Goal: Answer question/provide support: Share knowledge or assist other users

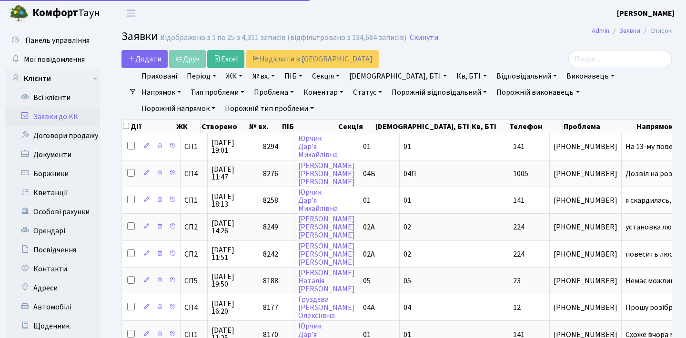
select select "25"
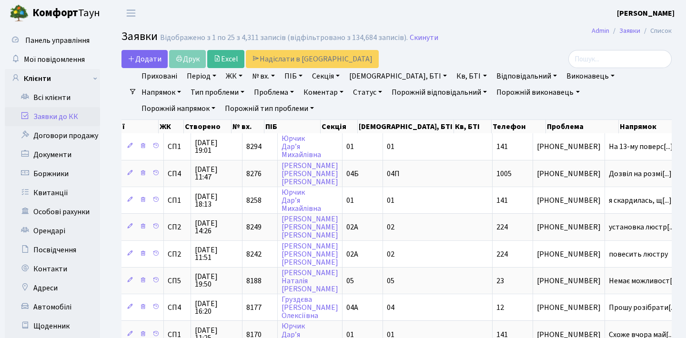
click at [518, 45] on h2 "Заявки Відображено з 1 по 25 з 4,311 записів (відфільтровано з 134,684 записів)…" at bounding box center [397, 38] width 550 height 16
click at [206, 77] on link "Період" at bounding box center [201, 76] width 37 height 16
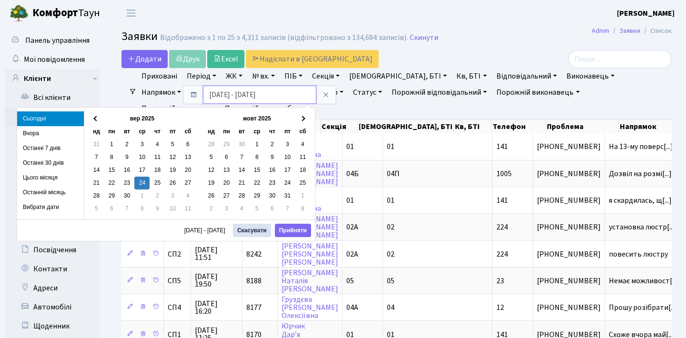
drag, startPoint x: 240, startPoint y: 95, endPoint x: 194, endPoint y: 93, distance: 46.3
click at [194, 94] on div "[DATE] - [DATE]" at bounding box center [259, 95] width 153 height 18
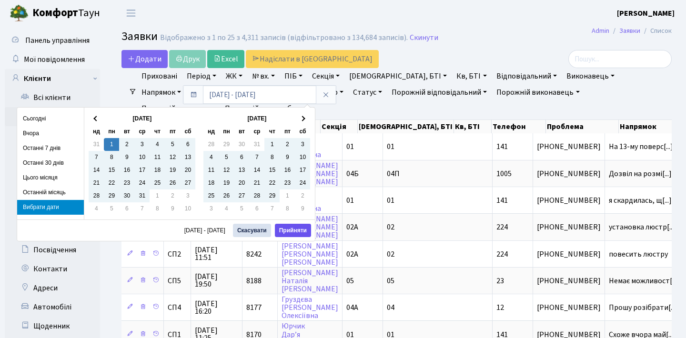
click at [292, 230] on button "Прийняти" at bounding box center [293, 230] width 36 height 13
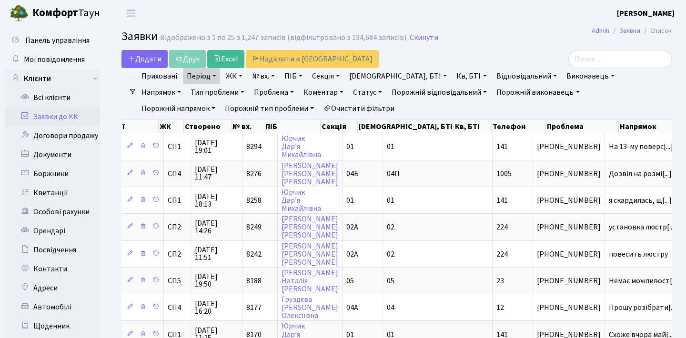
click at [349, 95] on link "Статус" at bounding box center [367, 92] width 37 height 16
click at [350, 147] on link "Не виконано" at bounding box center [387, 150] width 75 height 15
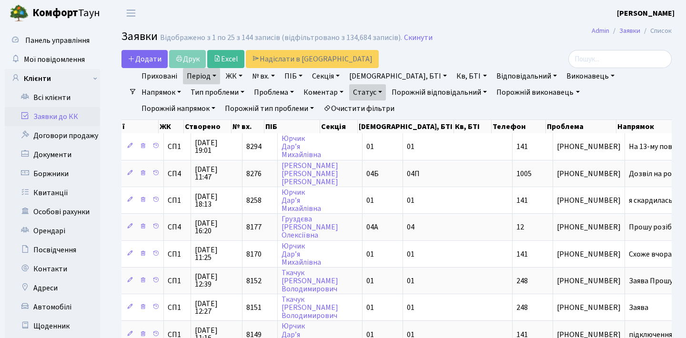
click at [217, 83] on link "Період" at bounding box center [201, 76] width 37 height 16
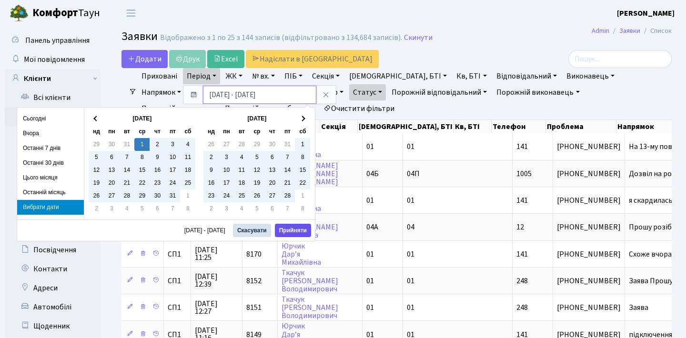
type input "[DATE] - [DATE]"
click at [290, 235] on button "Прийняти" at bounding box center [293, 230] width 36 height 13
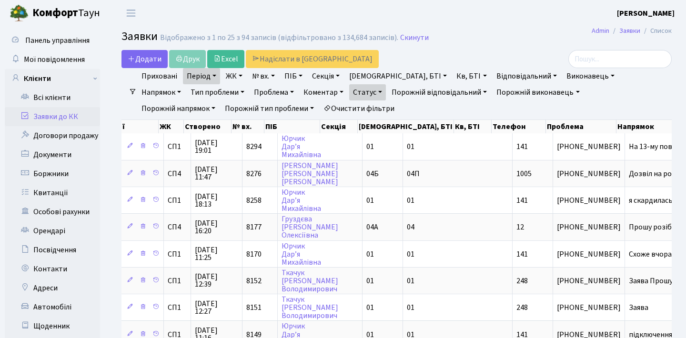
click at [329, 102] on ul "Приховані Період [DATE] - [DATE] ЖК [STREET_ADDRESS] [STREET_ADDRESS] [STREET_A…" at bounding box center [401, 92] width 528 height 49
click at [349, 97] on link "Статус" at bounding box center [367, 92] width 37 height 16
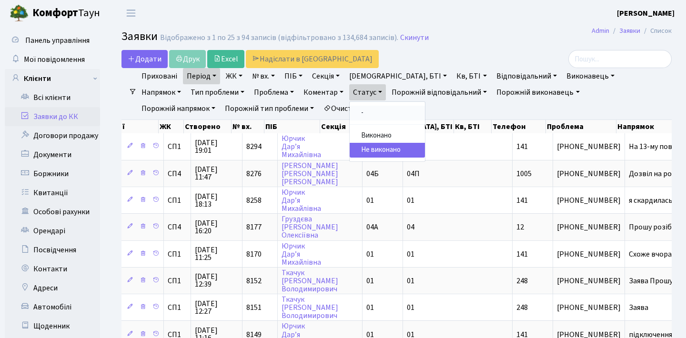
click at [350, 107] on link "-" at bounding box center [387, 113] width 75 height 15
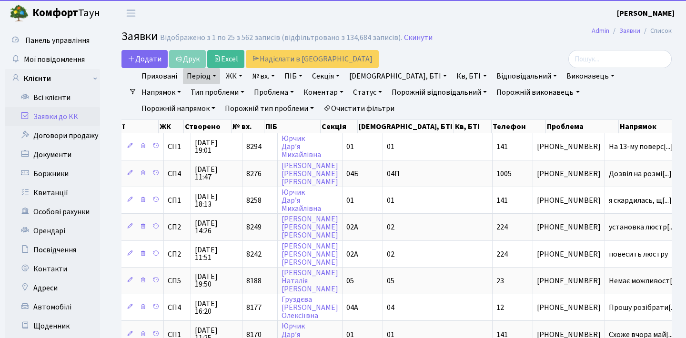
click at [203, 81] on link "Період" at bounding box center [201, 76] width 37 height 16
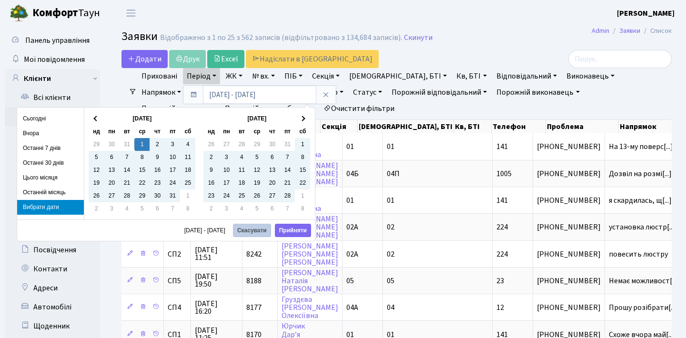
click at [249, 231] on button "Скасувати" at bounding box center [252, 230] width 38 height 13
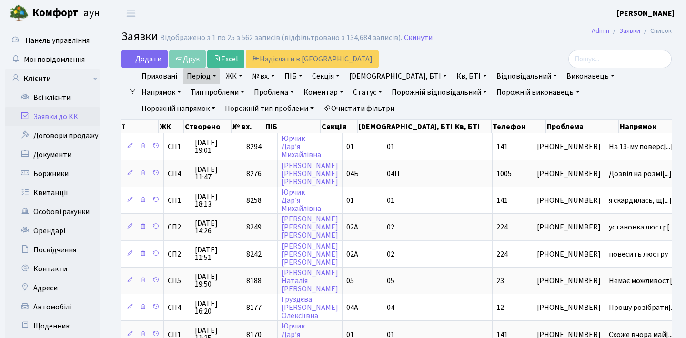
click at [216, 76] on link "Період" at bounding box center [201, 76] width 37 height 16
click at [326, 94] on icon at bounding box center [326, 95] width 8 height 8
click at [477, 15] on header "[PERSON_NAME] Мій обліковий запис Вийти" at bounding box center [343, 13] width 686 height 26
click at [491, 32] on h2 "Заявки Відображено з 1 по 25 з 4,311 записів (відфільтровано з 134,684 записів)…" at bounding box center [397, 38] width 550 height 16
click at [537, 17] on header "[PERSON_NAME] Мій обліковий запис Вийти" at bounding box center [343, 13] width 686 height 26
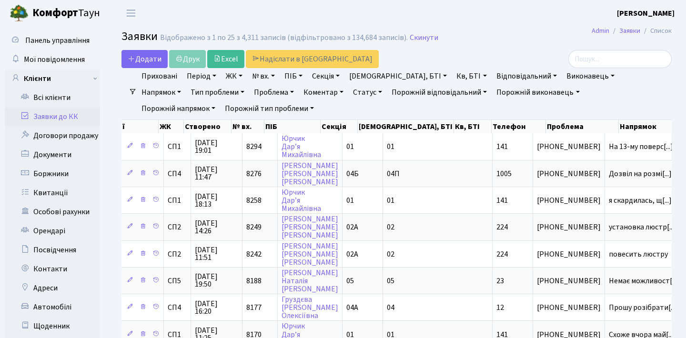
click at [517, 42] on h2 "Заявки Відображено з 1 по 25 з 4,311 записів (відфільтровано з 134,684 записів)…" at bounding box center [397, 38] width 550 height 16
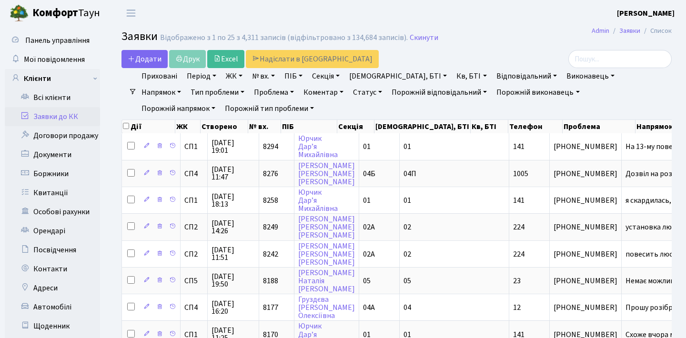
select select "25"
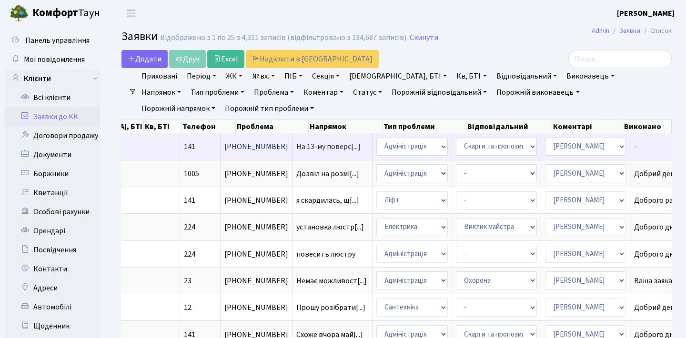
scroll to position [0, 327]
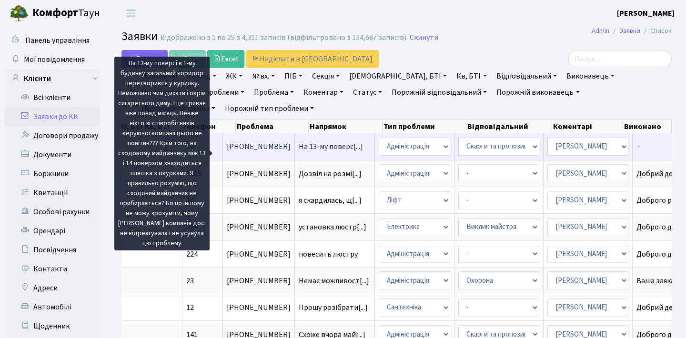
click at [299, 152] on span "На 13-му поверс[...]" at bounding box center [331, 147] width 64 height 10
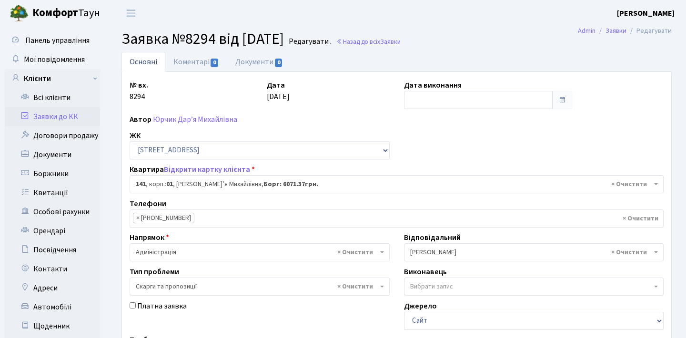
select select "20066"
select select "55"
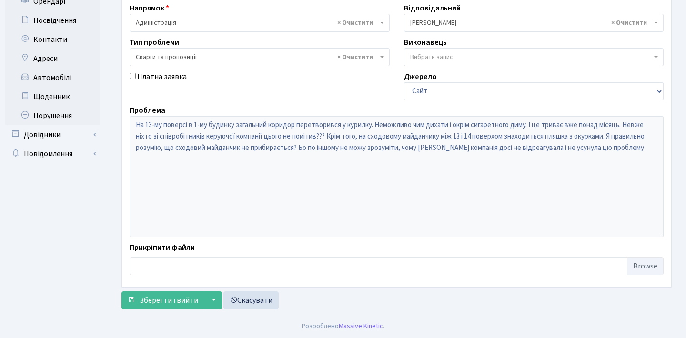
scroll to position [230, 0]
click at [93, 126] on div "Панель управління Мої повідомлення Клієнти Всі клієнти Заявки до КК" at bounding box center [343, 55] width 686 height 518
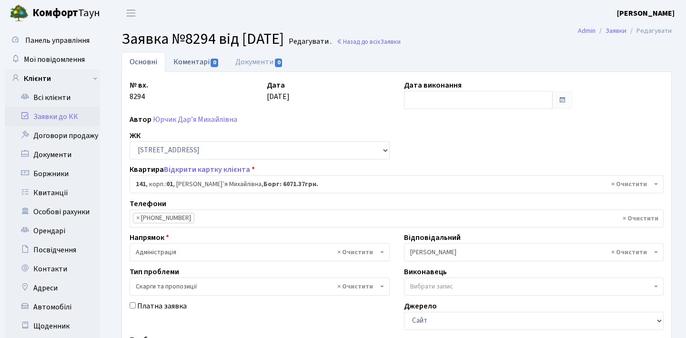
scroll to position [0, 0]
click at [198, 59] on link "Коментарі 0" at bounding box center [196, 62] width 62 height 20
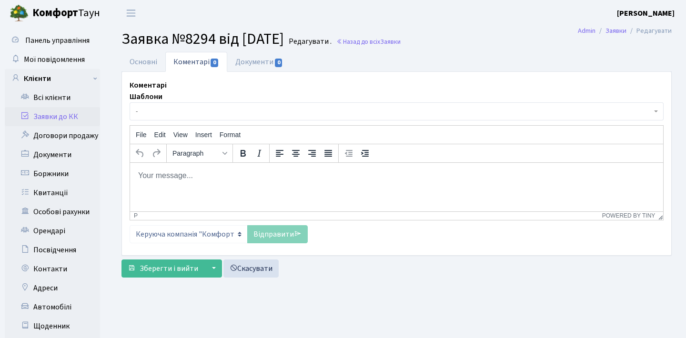
click at [222, 169] on html at bounding box center [396, 176] width 533 height 26
paste body "Rich Text Area. Press ALT-0 for help."
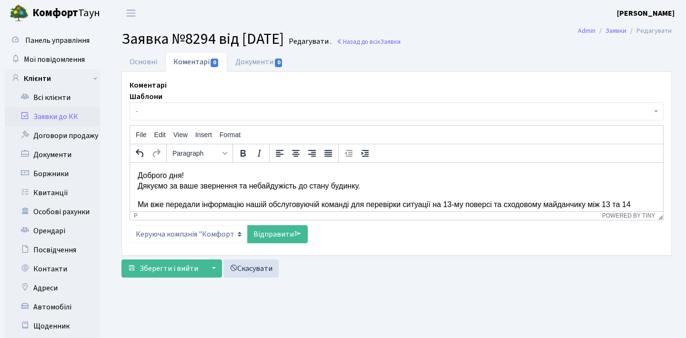
click at [184, 175] on p "Доброго дня! Дякуємо за ваше звернення та небайдужість до стану будинку." at bounding box center [397, 180] width 518 height 21
click at [138, 186] on p "Доброго ранку! Дякуємо за ваше звернення та небайдужість до стану будинку." at bounding box center [397, 180] width 518 height 21
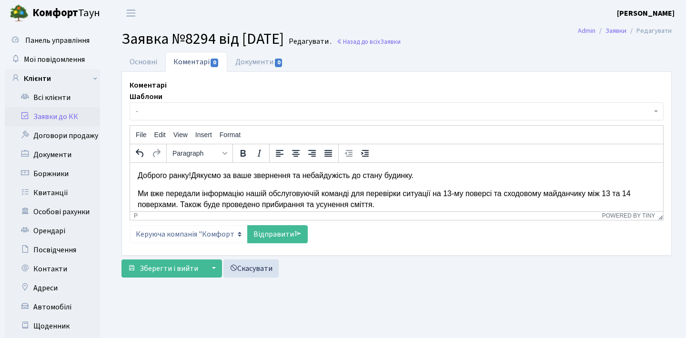
click at [245, 175] on p "Доброго ранку! Дякуємо за ваше звернення та небайдужість до стану будинку." at bounding box center [397, 175] width 518 height 10
click at [138, 192] on p "Ми вже передали інформацію нашій обслуговуючій команді для перевірки ситуації н…" at bounding box center [397, 198] width 518 height 21
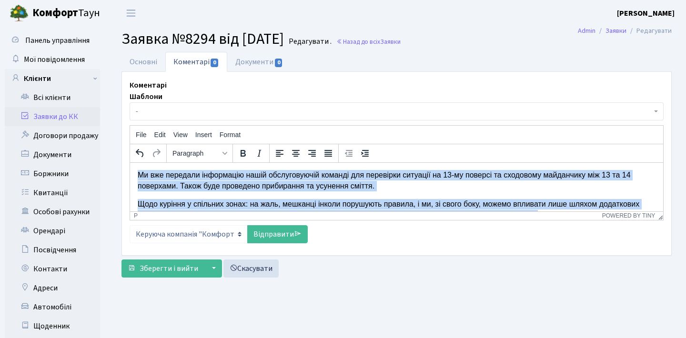
scroll to position [52, 0]
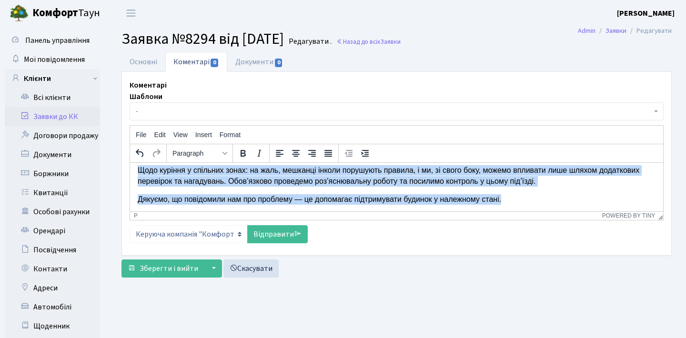
drag, startPoint x: 138, startPoint y: 192, endPoint x: 441, endPoint y: 222, distance: 304.6
click at [441, 212] on html "Доброго ранку! Дякуємо за Ваше звернення та небайдужість до стану будинку. Ми в…" at bounding box center [396, 161] width 533 height 102
copy body "Ми вже передали інформацію нашій обслуговуючій команді для перевірки ситуації н…"
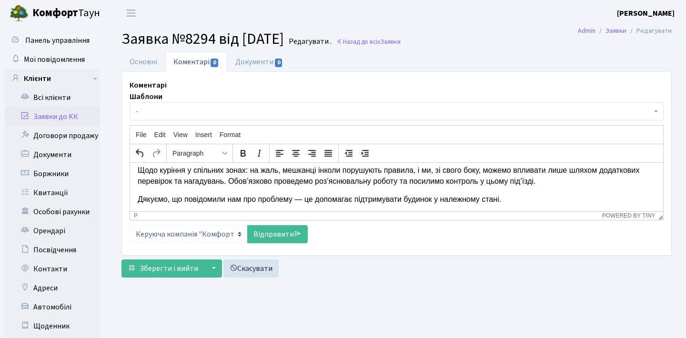
scroll to position [0, 0]
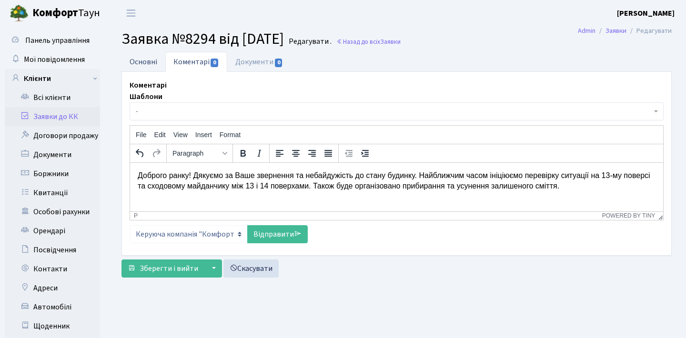
click at [157, 57] on link "Основні" at bounding box center [144, 62] width 44 height 20
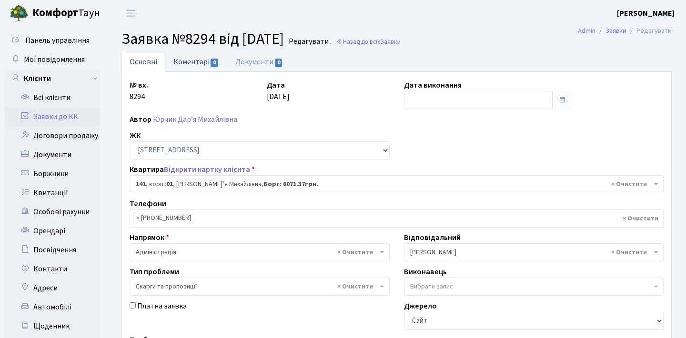
click at [204, 60] on link "Коментарі 0" at bounding box center [196, 62] width 62 height 20
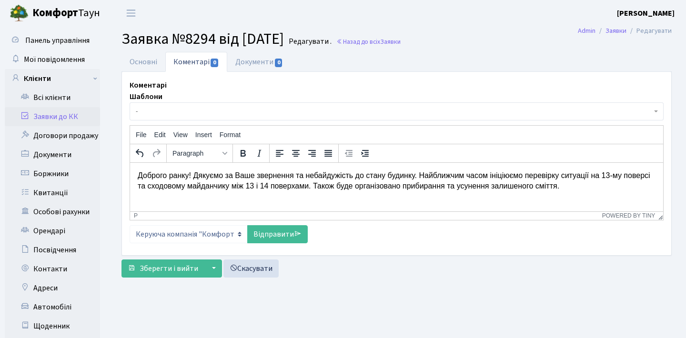
click at [441, 183] on p "Доброго ранку! Дякуємо за Ваше звернення та небайдужість до стану будинку. Найб…" at bounding box center [397, 180] width 518 height 21
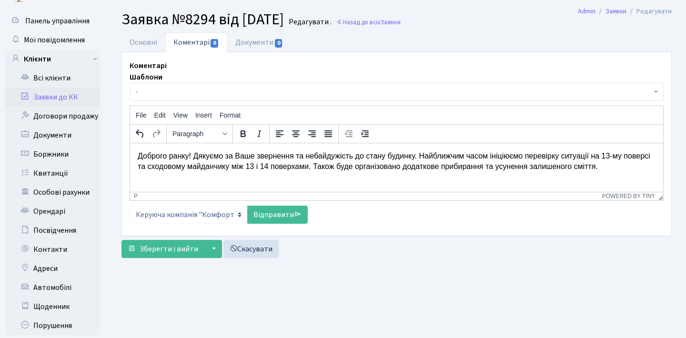
scroll to position [18, 0]
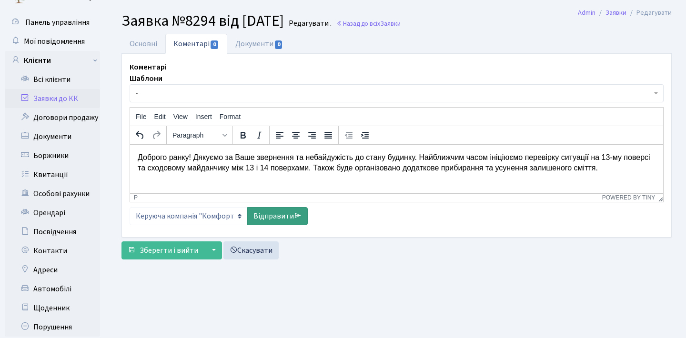
click at [283, 220] on link "Відправити" at bounding box center [277, 216] width 61 height 18
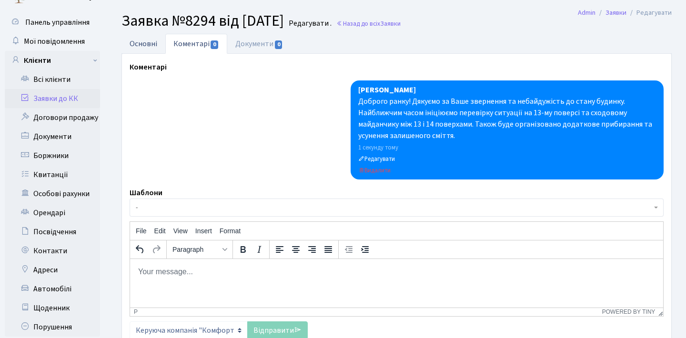
click at [153, 39] on link "Основні" at bounding box center [144, 44] width 44 height 20
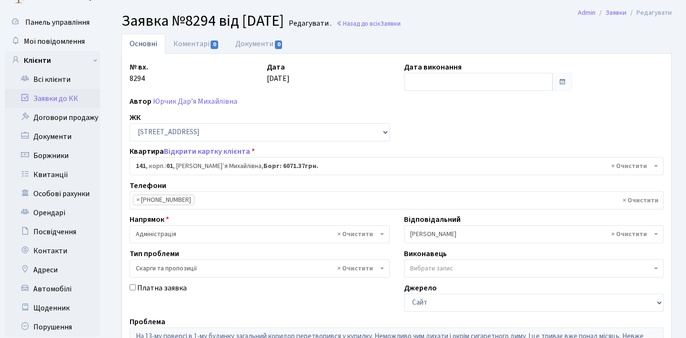
click at [70, 93] on link "Заявки до КК" at bounding box center [52, 98] width 95 height 19
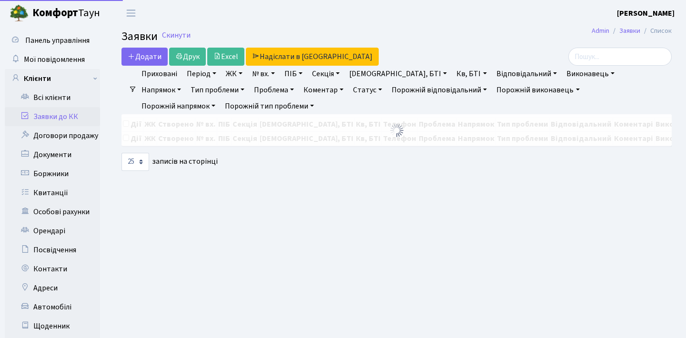
select select "25"
